Goal: Task Accomplishment & Management: Use online tool/utility

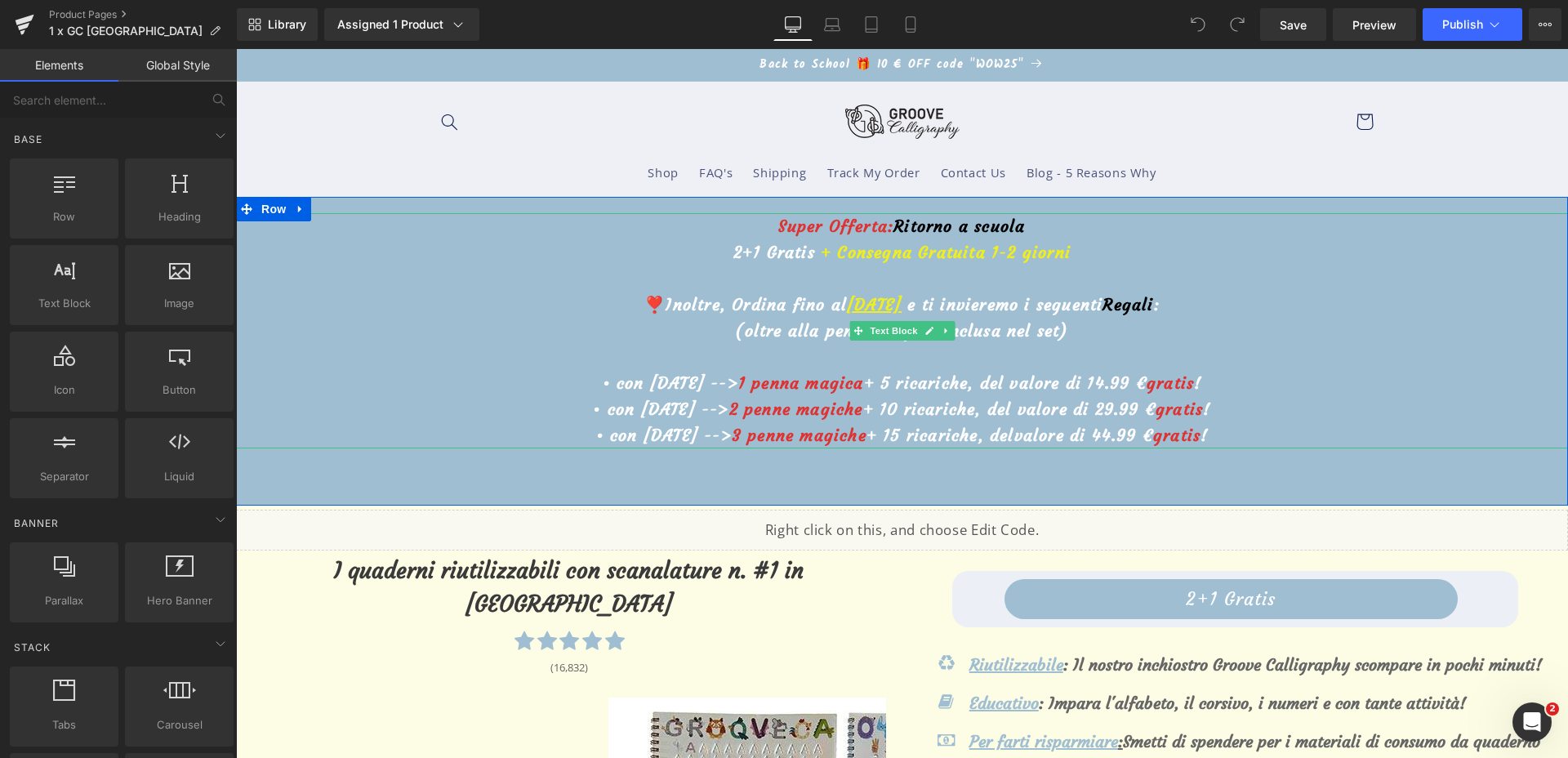
click at [847, 296] on u "[DATE]" at bounding box center [874, 304] width 55 height 21
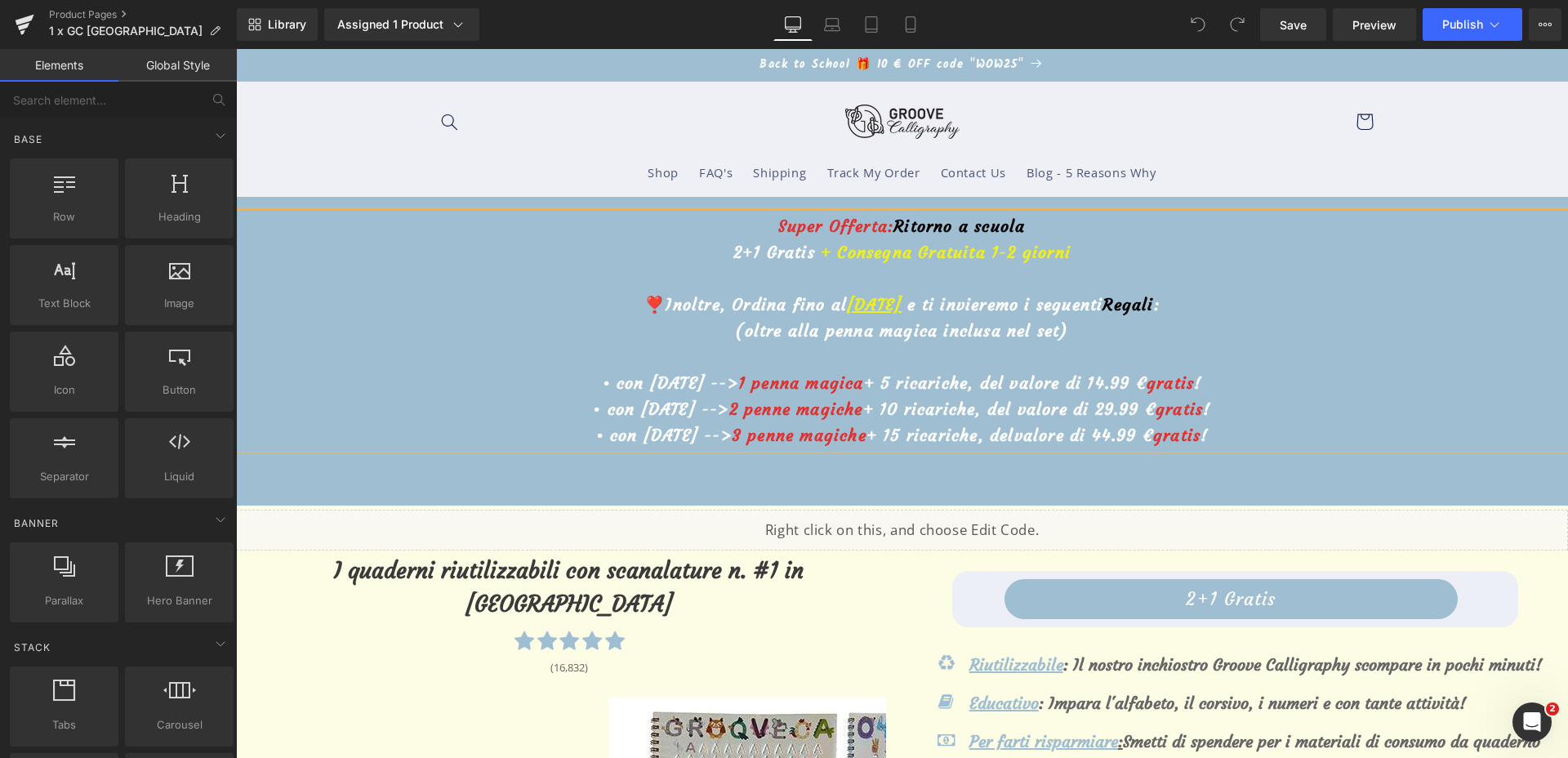
click at [847, 296] on u "[DATE]" at bounding box center [874, 304] width 55 height 21
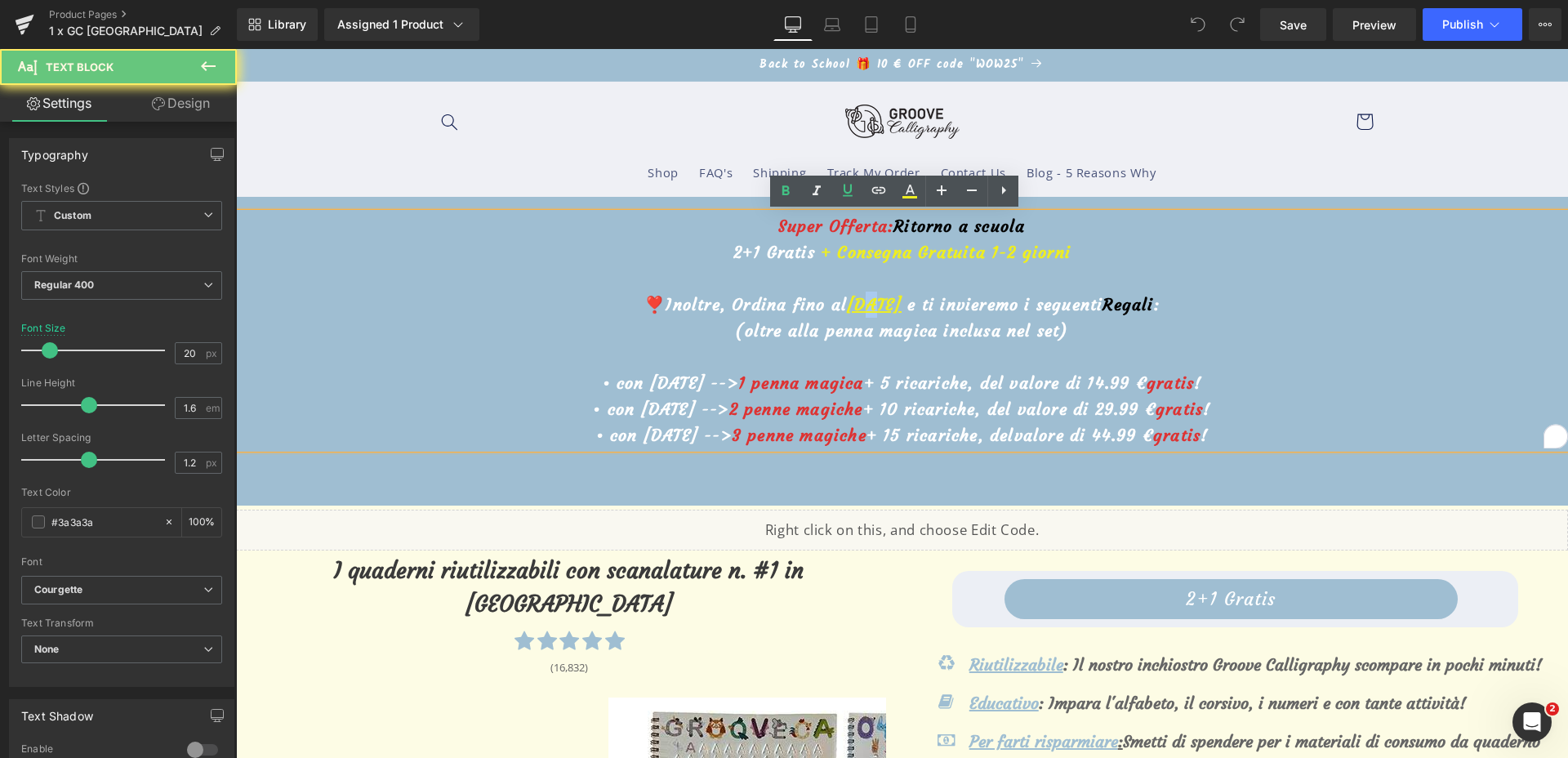
click at [847, 296] on u "[DATE]" at bounding box center [874, 304] width 55 height 21
